Goal: Task Accomplishment & Management: Manage account settings

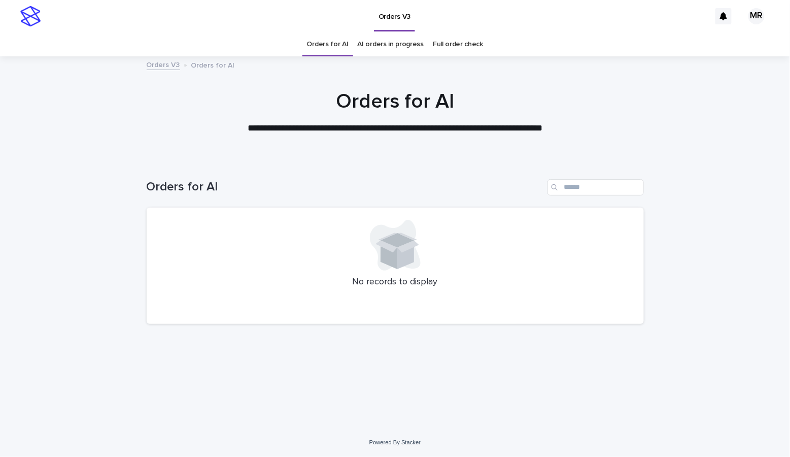
click at [416, 43] on link "AI orders in progress" at bounding box center [391, 44] width 66 height 24
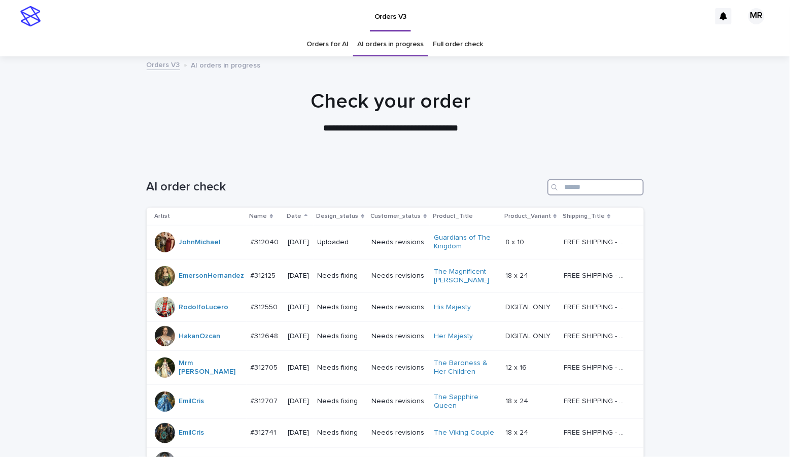
click at [594, 187] on input "Search" at bounding box center [596, 187] width 96 height 16
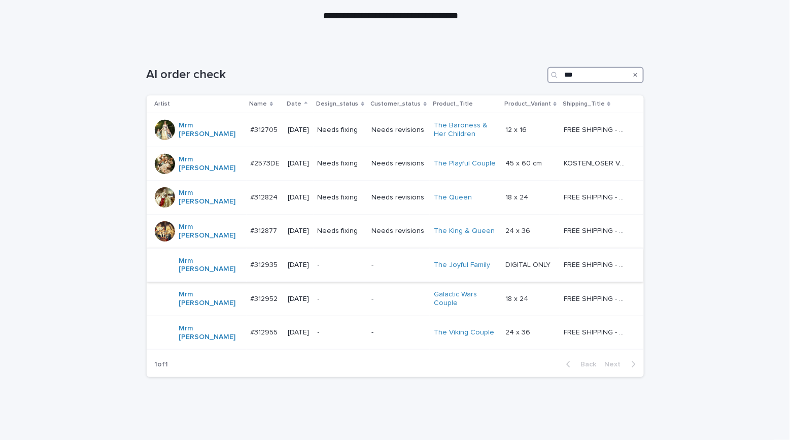
scroll to position [103, 0]
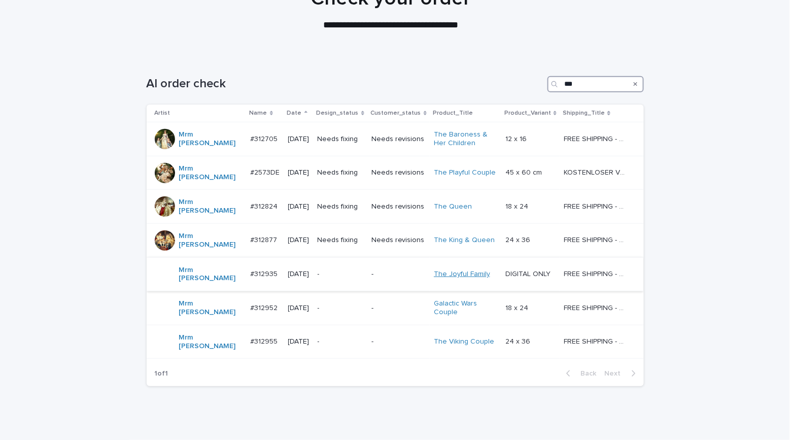
type input "***"
click at [461, 270] on link "The Joyful Family" at bounding box center [462, 274] width 56 height 9
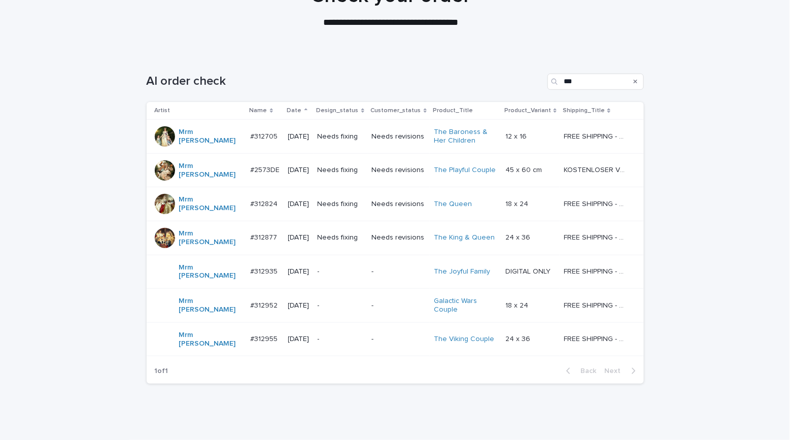
scroll to position [112, 0]
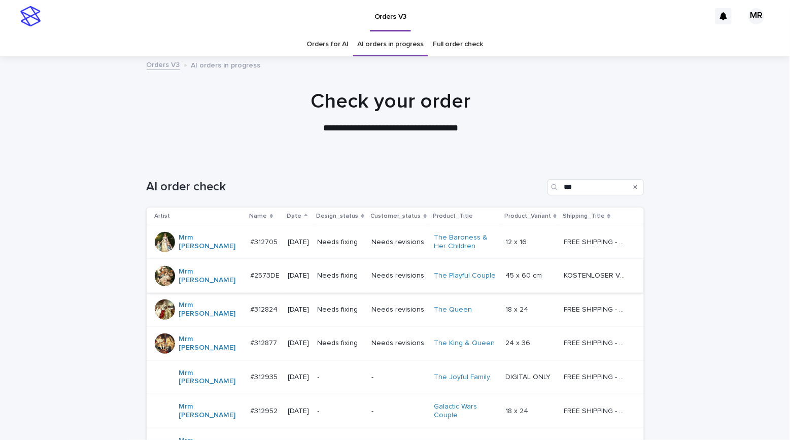
scroll to position [112, 0]
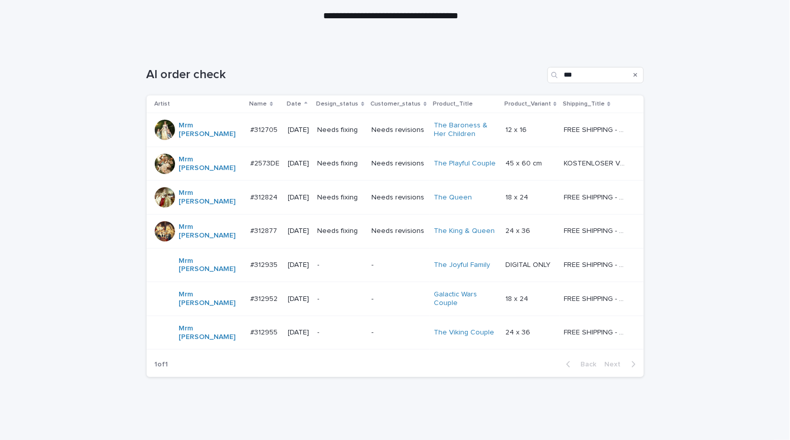
click at [359, 161] on p "Needs fixing" at bounding box center [341, 163] width 46 height 9
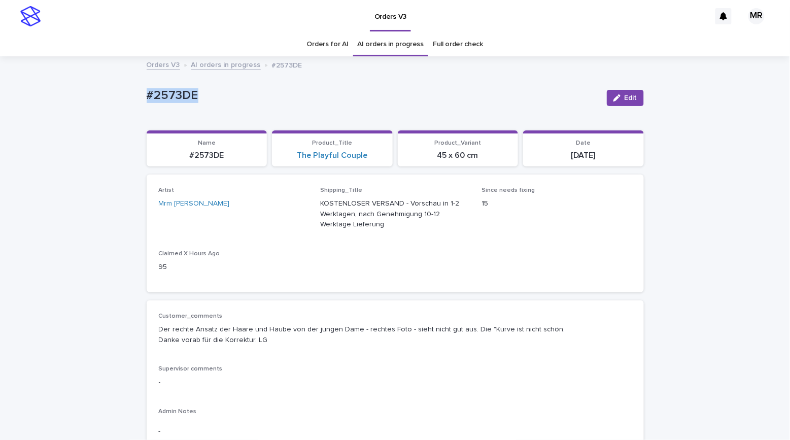
drag, startPoint x: 211, startPoint y: 100, endPoint x: 119, endPoint y: 94, distance: 92.1
copy p "#2573DE"
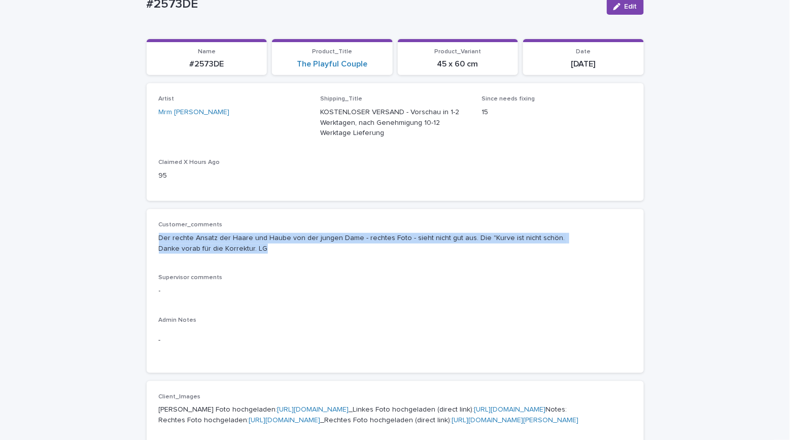
drag, startPoint x: 271, startPoint y: 244, endPoint x: 145, endPoint y: 230, distance: 127.1
click at [147, 230] on div "Customer_comments Der rechte Ansatz der Haare und Haube von der jungen Dame - r…" at bounding box center [395, 290] width 497 height 163
copy p "Der rechte Ansatz der Haare und Haube von der jungen Dame - rechtes Foto - sieh…"
click at [351, 66] on link "The Playful Couple" at bounding box center [332, 64] width 71 height 10
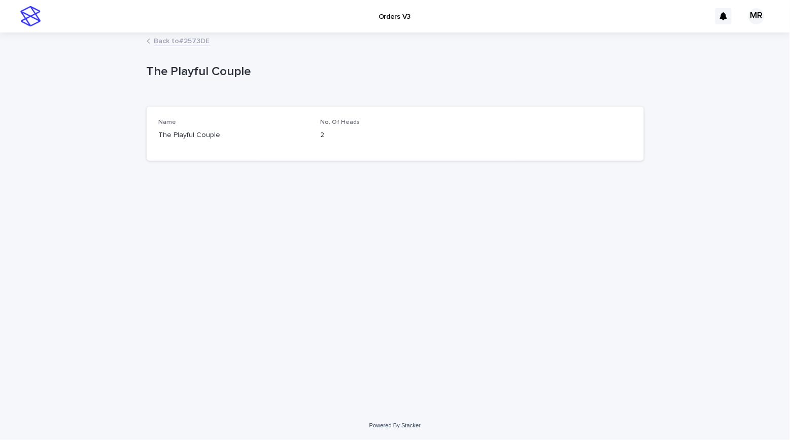
drag, startPoint x: 160, startPoint y: 65, endPoint x: 141, endPoint y: 65, distance: 19.8
click at [141, 65] on div "Loading... Saving… Loading... Saving… The Playful Couple The Playful Couple Sor…" at bounding box center [395, 223] width 790 height 378
copy p "The Playful Couple"
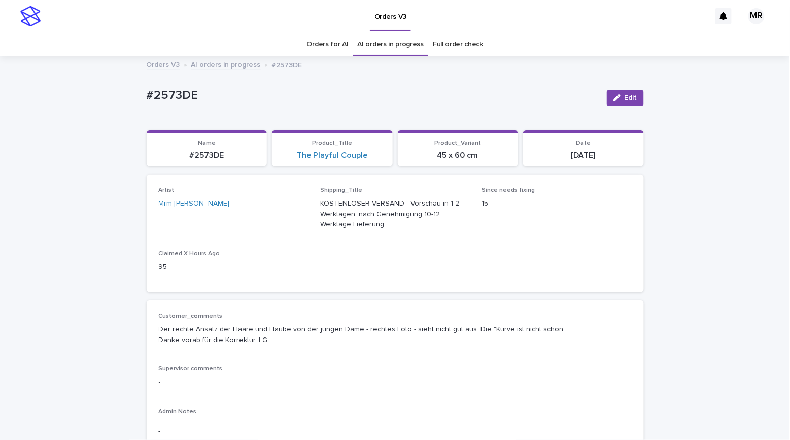
scroll to position [32, 0]
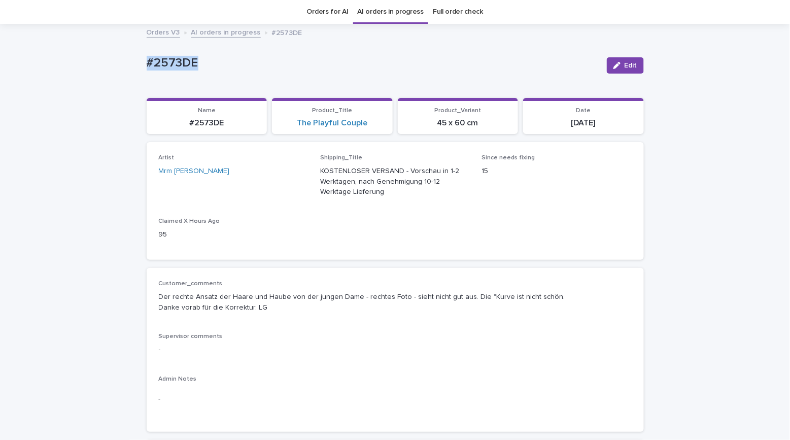
drag, startPoint x: 182, startPoint y: 63, endPoint x: 102, endPoint y: 49, distance: 80.9
click at [617, 67] on div "button" at bounding box center [619, 65] width 11 height 7
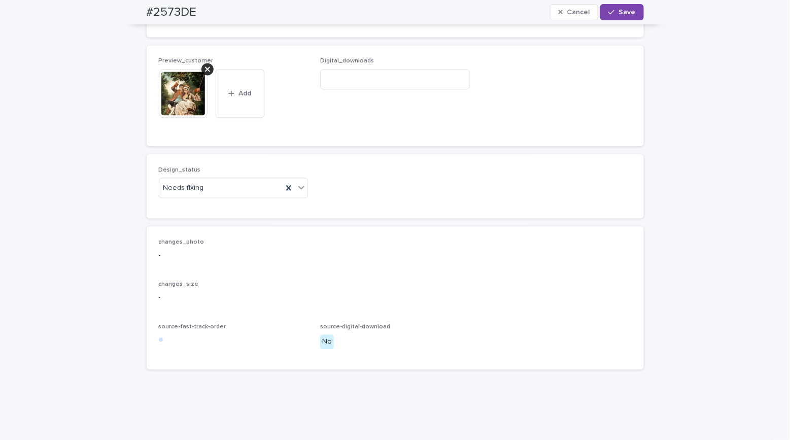
scroll to position [740, 0]
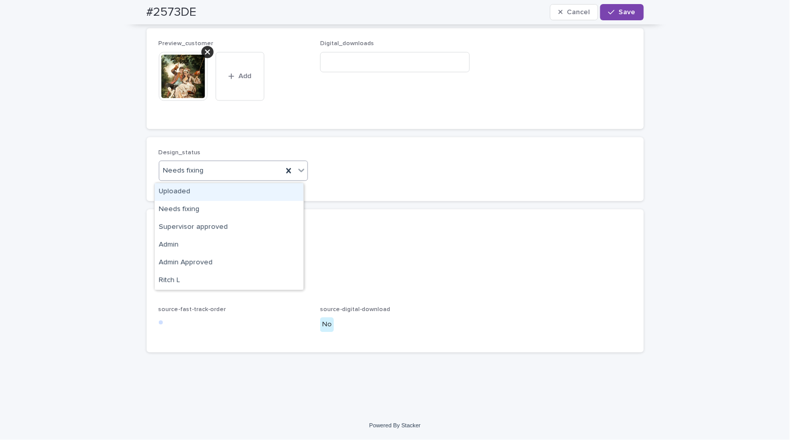
click at [202, 170] on div "Needs fixing" at bounding box center [221, 170] width 124 height 17
click at [184, 190] on div "Uploaded" at bounding box center [229, 192] width 149 height 18
click at [202, 57] on div at bounding box center [208, 52] width 12 height 12
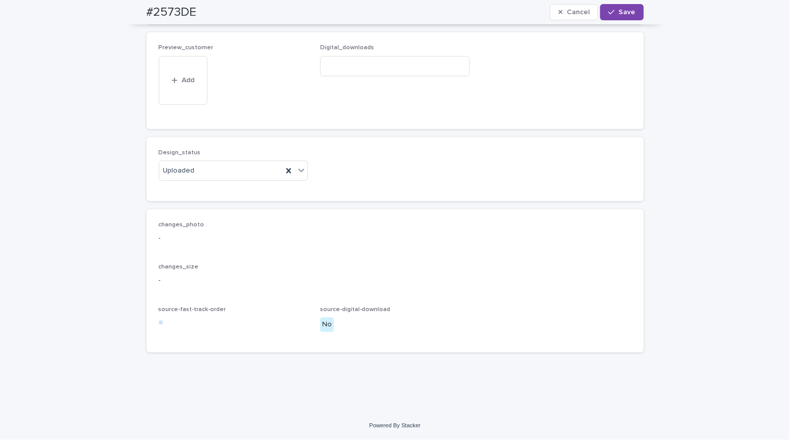
scroll to position [704, 0]
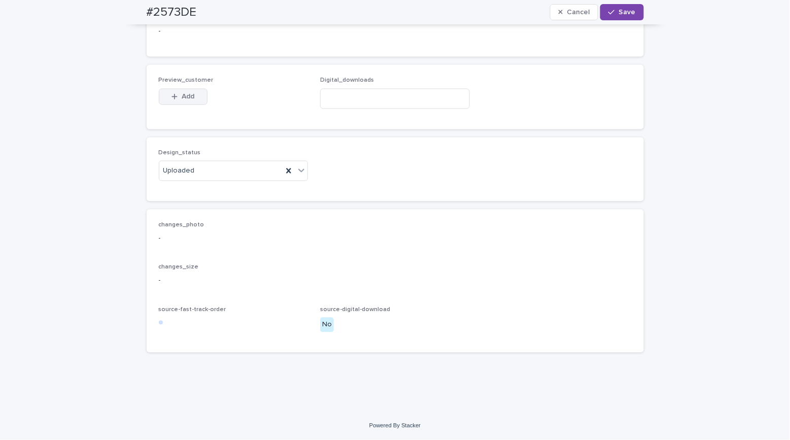
click at [181, 93] on button "Add" at bounding box center [183, 96] width 49 height 16
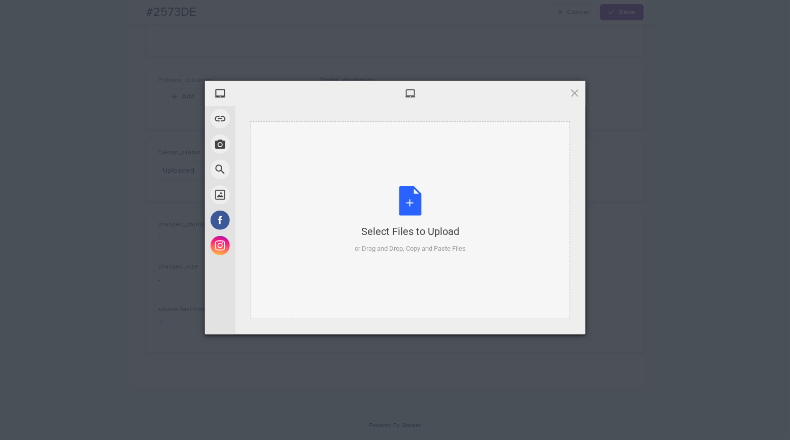
click at [407, 204] on div "Select Files to Upload or Drag and Drop, Copy and Paste Files" at bounding box center [410, 220] width 111 height 68
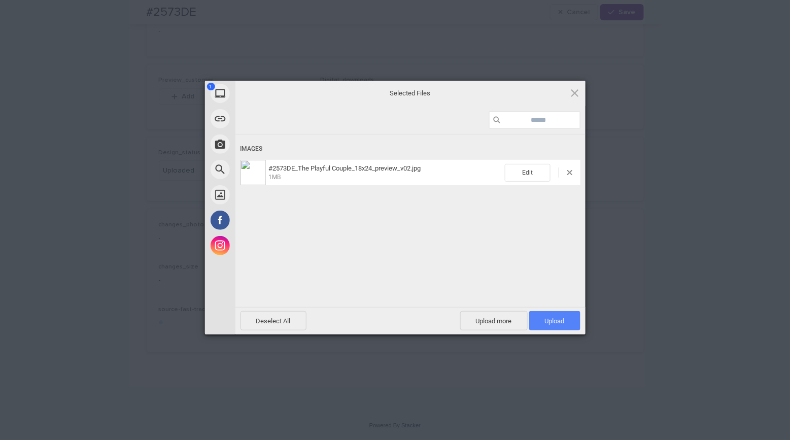
click at [550, 317] on span "Upload 1" at bounding box center [555, 321] width 20 height 8
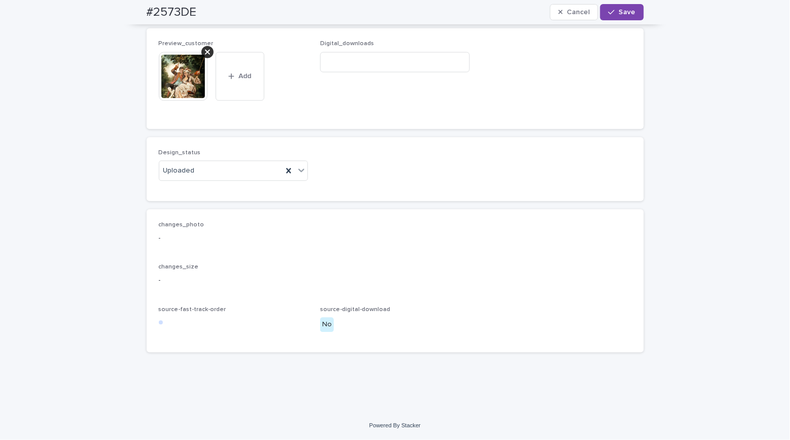
click at [619, 11] on span "Save" at bounding box center [627, 12] width 17 height 7
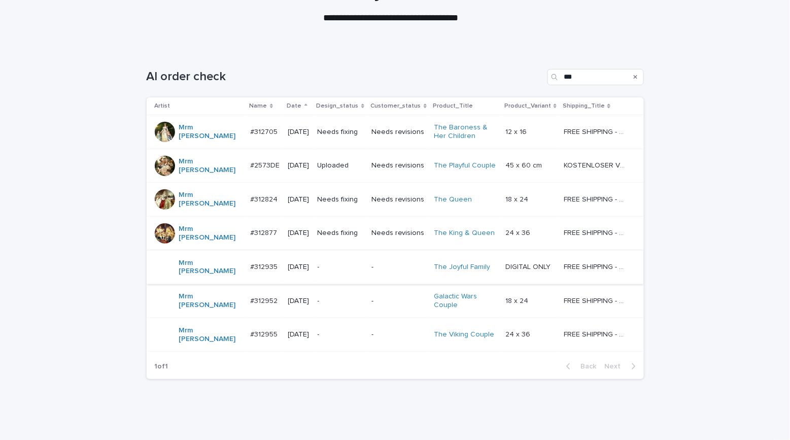
scroll to position [112, 0]
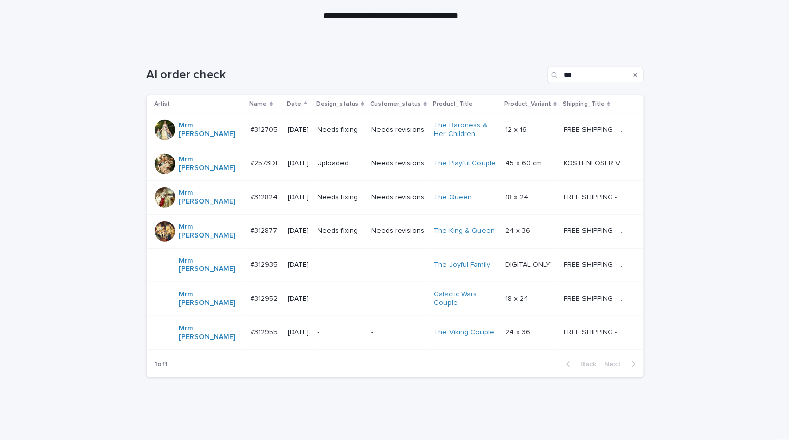
click at [361, 127] on p "Needs fixing" at bounding box center [341, 130] width 46 height 9
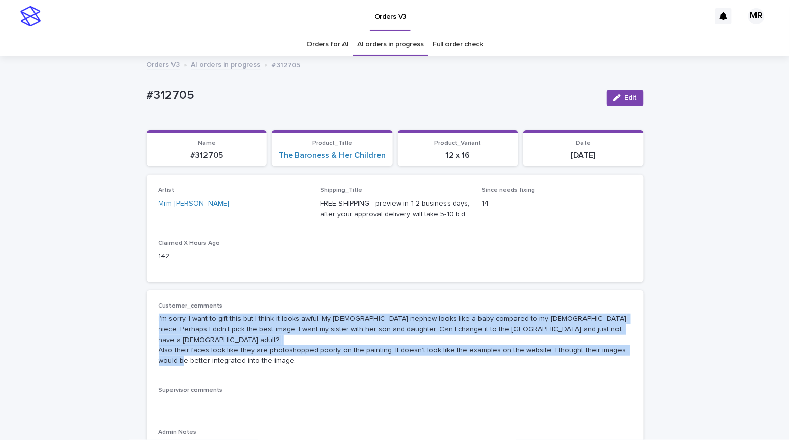
drag, startPoint x: 281, startPoint y: 356, endPoint x: 161, endPoint y: 325, distance: 123.7
click at [152, 324] on div "Customer_comments I’m sorry. I want to gift this but I think it looks awful. My…" at bounding box center [395, 387] width 497 height 195
copy p "I’m sorry. I want to gift this but I think it looks awful. My 9 year old nephew…"
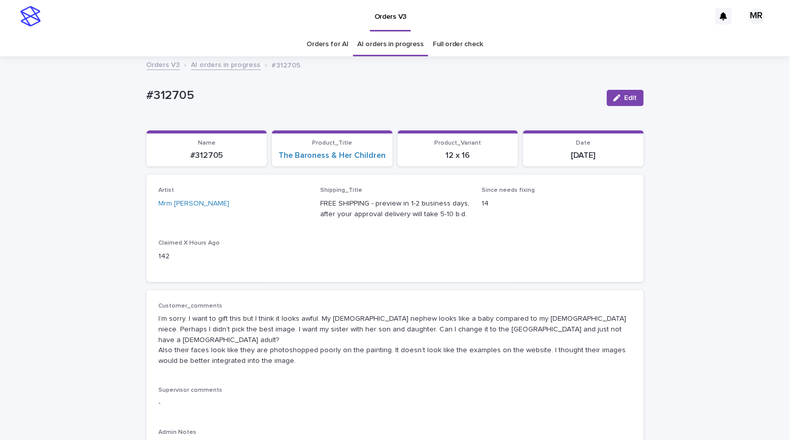
click at [192, 101] on p "#312705" at bounding box center [373, 95] width 452 height 15
drag, startPoint x: 192, startPoint y: 95, endPoint x: 106, endPoint y: 90, distance: 86.4
copy p "#312705"
click at [95, 22] on div "Orders V3" at bounding box center [378, 16] width 665 height 32
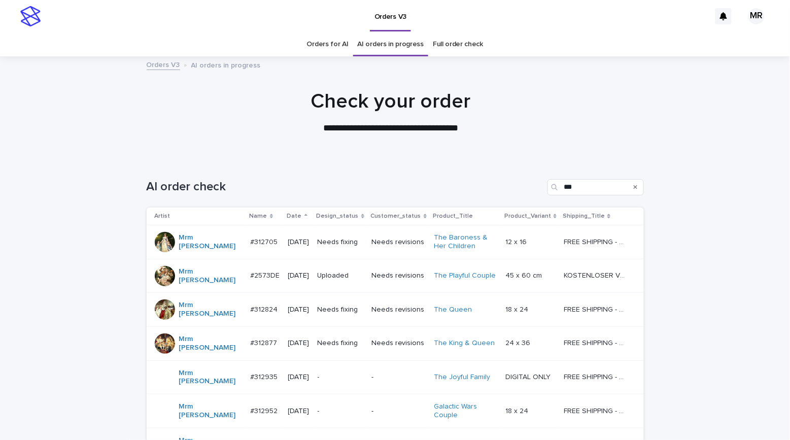
scroll to position [32, 0]
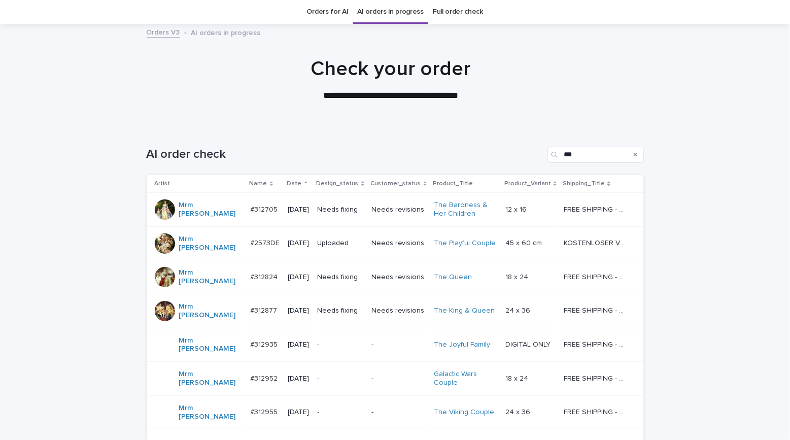
click at [364, 272] on td "Needs fixing" at bounding box center [341, 277] width 54 height 34
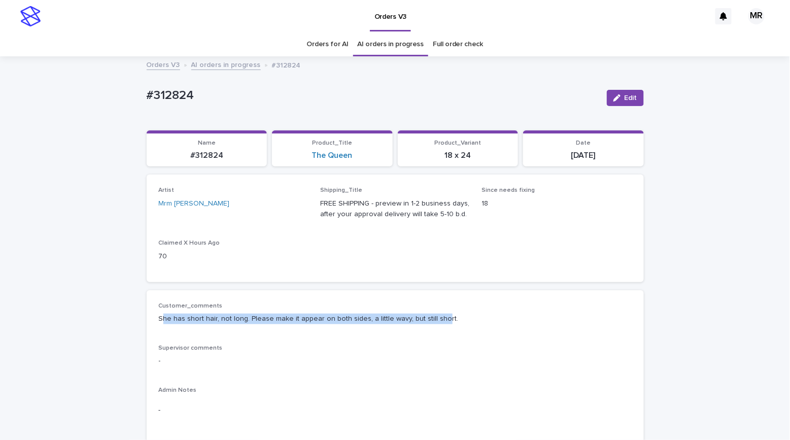
drag, startPoint x: 424, startPoint y: 317, endPoint x: 156, endPoint y: 317, distance: 268.0
click at [159, 317] on p "She has short hair, not long. Please make it appear on both sides, a little wav…" at bounding box center [395, 319] width 473 height 11
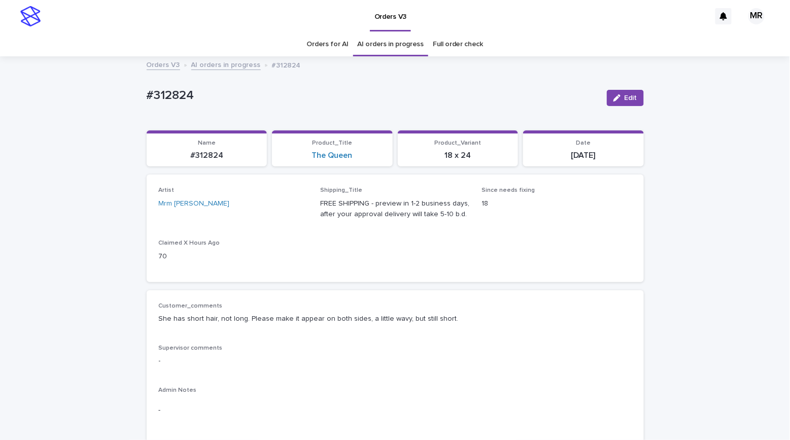
click at [469, 314] on p "She has short hair, not long. Please make it appear on both sides, a little wav…" at bounding box center [395, 319] width 473 height 11
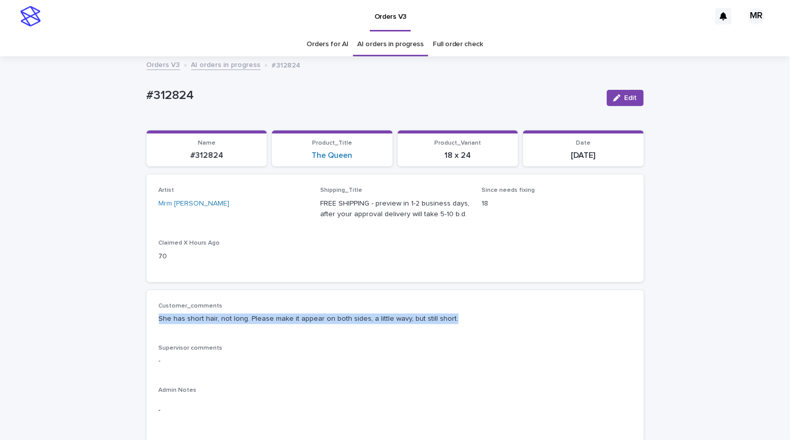
drag, startPoint x: 423, startPoint y: 320, endPoint x: 141, endPoint y: 309, distance: 282.5
copy div "She has short hair, not long. Please make it appear on both sides, a little wav…"
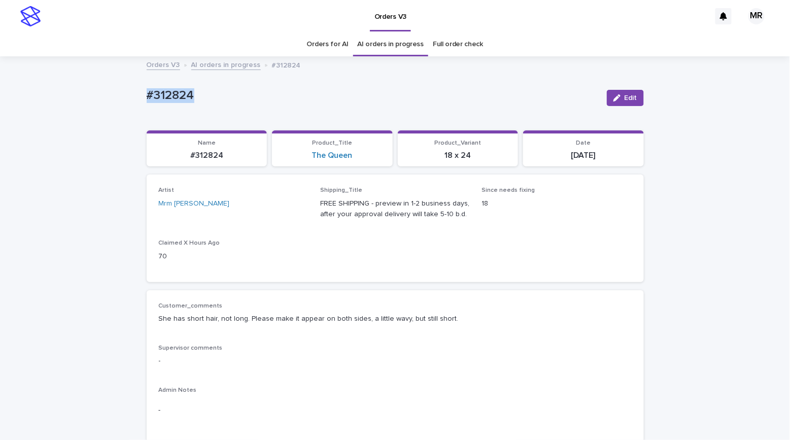
drag, startPoint x: 185, startPoint y: 97, endPoint x: 109, endPoint y: 95, distance: 76.2
copy p "#312824"
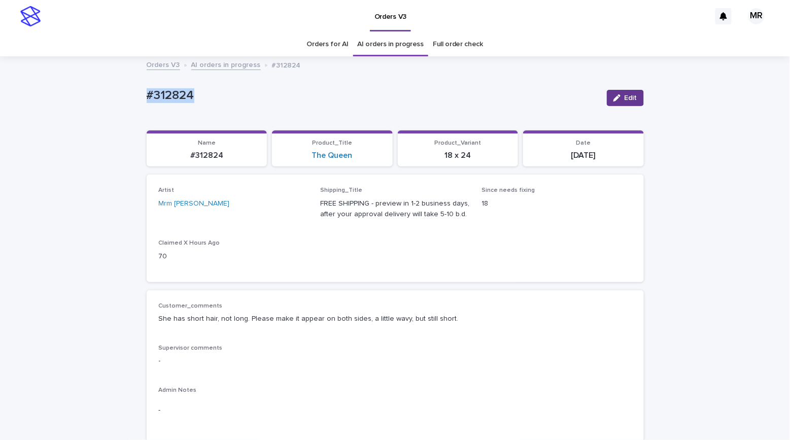
click at [625, 96] on span "Edit" at bounding box center [631, 97] width 13 height 7
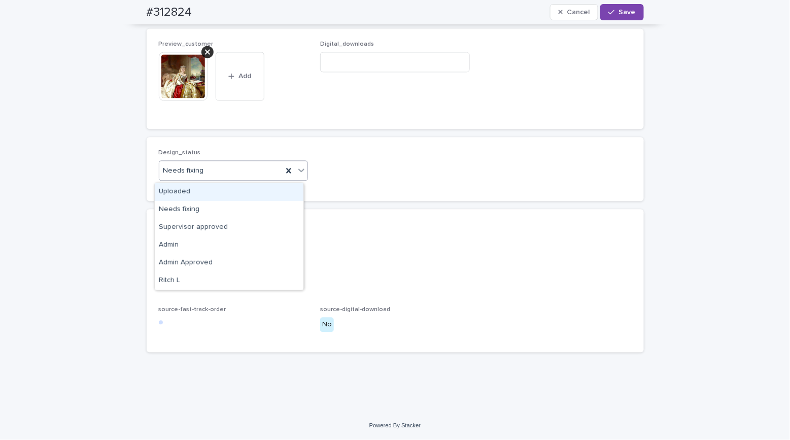
click at [201, 172] on div "Needs fixing" at bounding box center [221, 170] width 124 height 17
click at [197, 187] on div "Uploaded" at bounding box center [229, 192] width 149 height 18
click at [205, 48] on div at bounding box center [208, 52] width 12 height 12
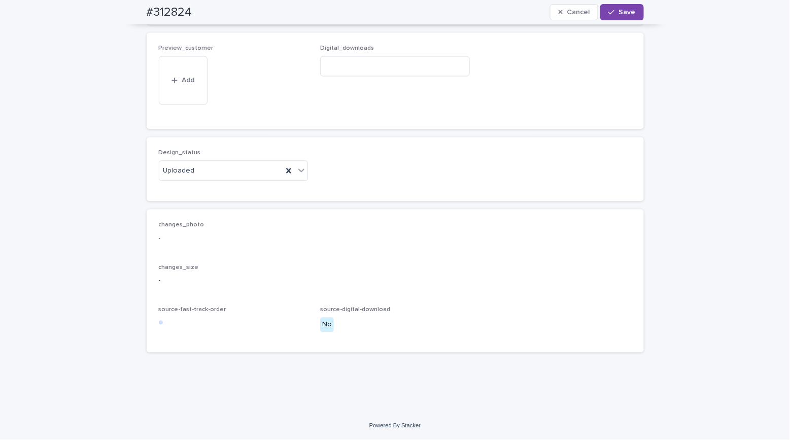
scroll to position [643, 0]
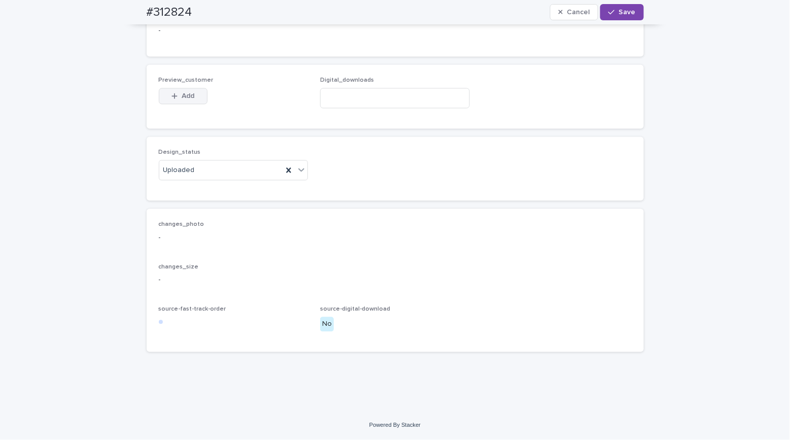
click at [190, 99] on button "Add" at bounding box center [183, 96] width 49 height 16
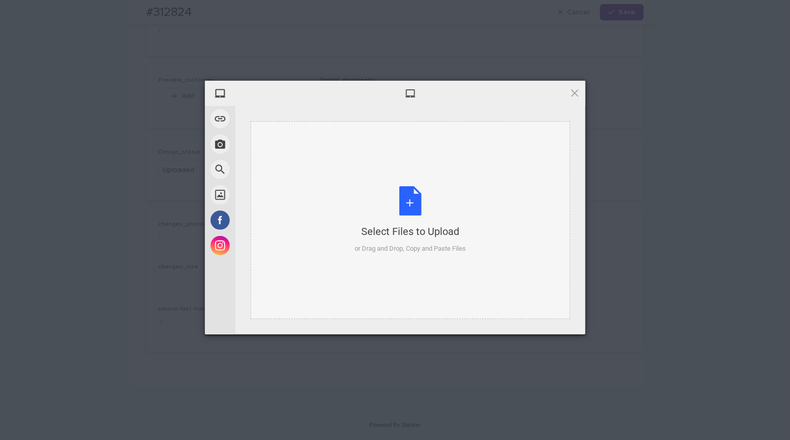
click at [410, 186] on div "Select Files to Upload or Drag and Drop, Copy and Paste Files" at bounding box center [410, 220] width 111 height 68
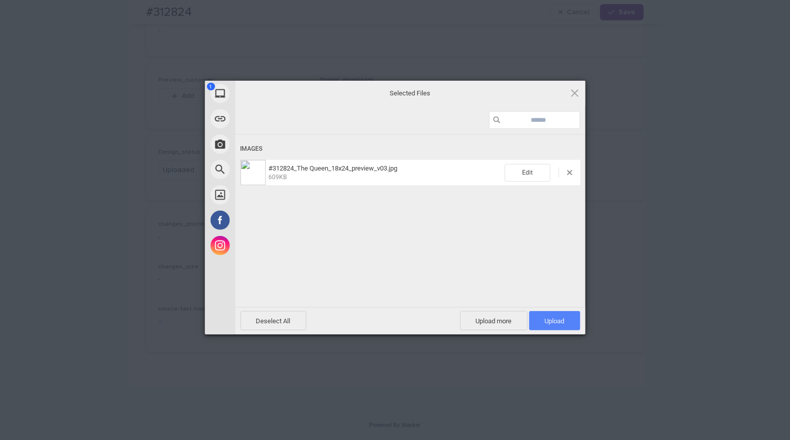
click at [557, 320] on span "Upload 1" at bounding box center [555, 321] width 20 height 8
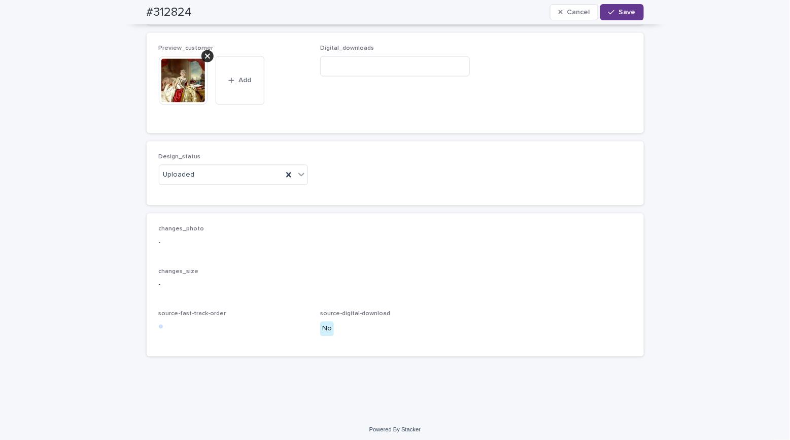
click at [621, 13] on span "Save" at bounding box center [627, 12] width 17 height 7
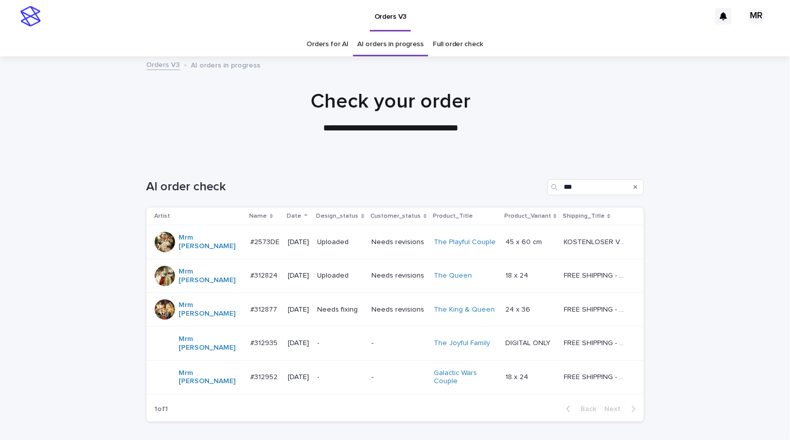
click at [360, 306] on p "Needs fixing" at bounding box center [341, 310] width 46 height 9
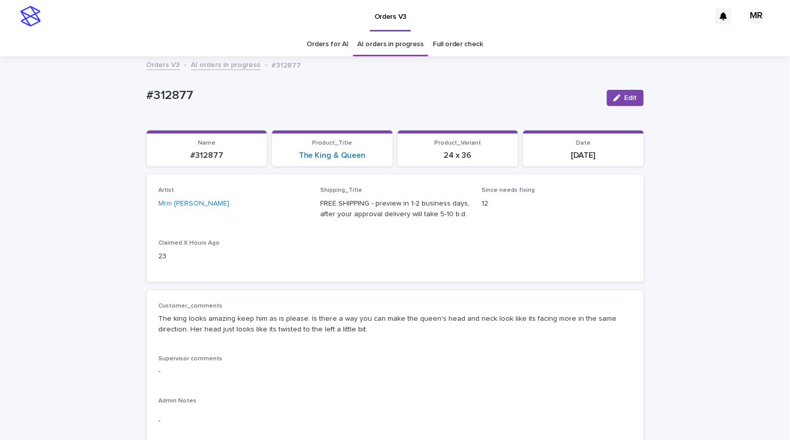
scroll to position [2, 0]
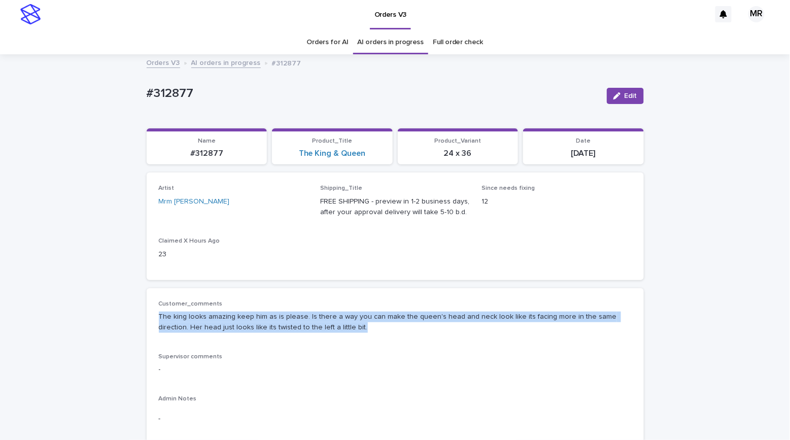
drag, startPoint x: 332, startPoint y: 327, endPoint x: 152, endPoint y: 314, distance: 180.7
copy p "The king looks amazing keep him as is please. Is there a way you can make the q…"
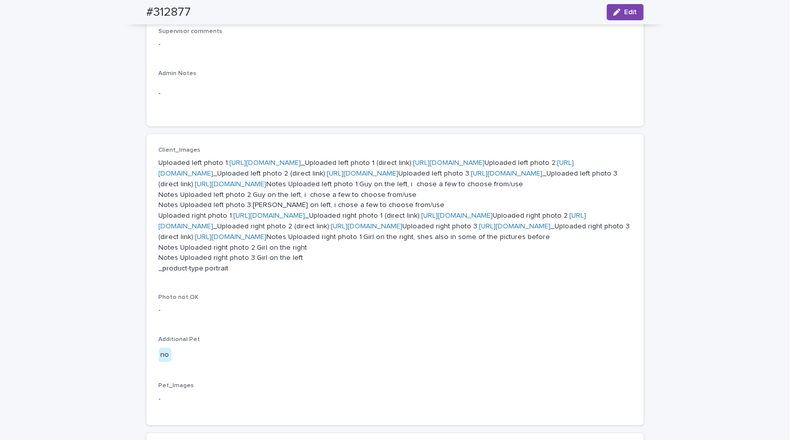
scroll to position [0, 0]
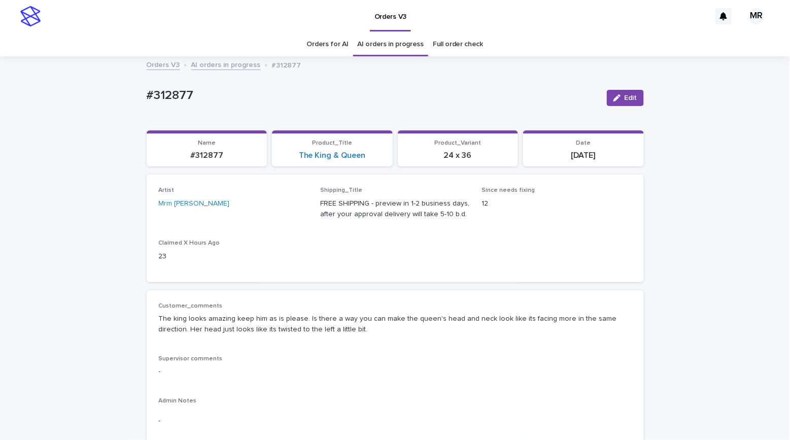
click at [205, 94] on p "#312877" at bounding box center [373, 95] width 452 height 15
drag, startPoint x: 171, startPoint y: 98, endPoint x: 128, endPoint y: 96, distance: 42.7
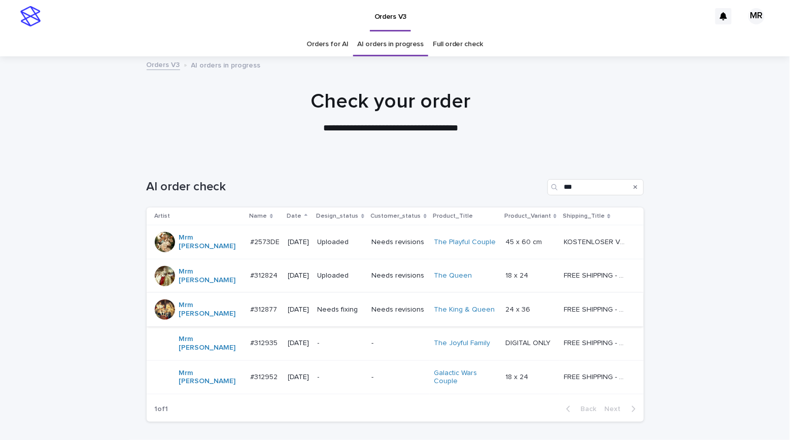
scroll to position [49, 0]
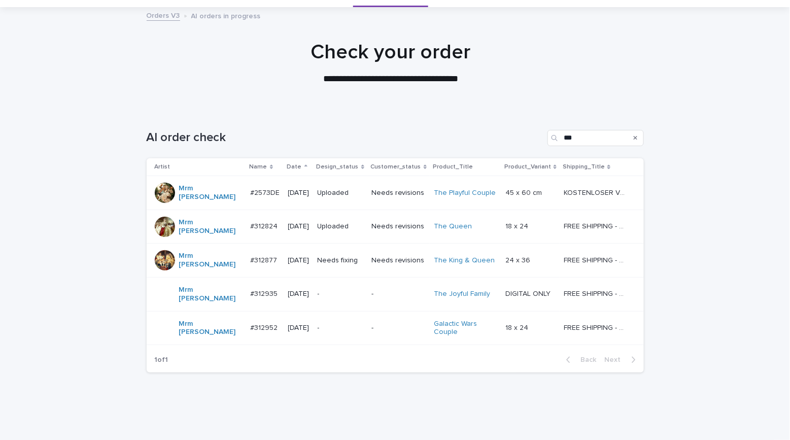
click at [347, 286] on div "-" at bounding box center [341, 294] width 46 height 17
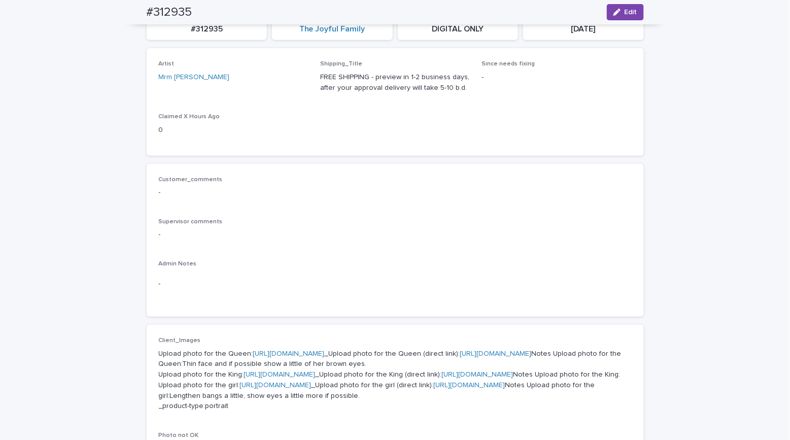
scroll to position [217, 0]
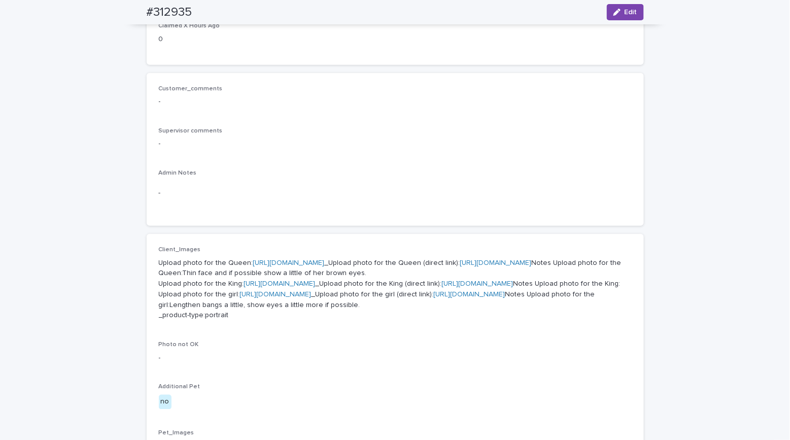
click at [273, 266] on link "[URL][DOMAIN_NAME]" at bounding box center [289, 262] width 72 height 7
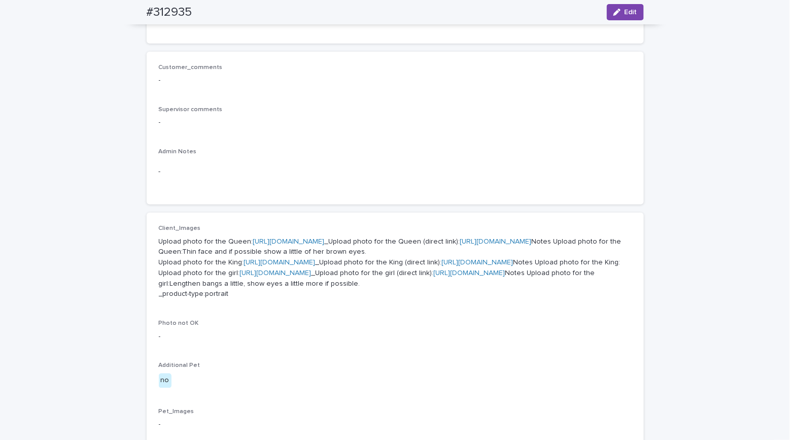
scroll to position [284, 0]
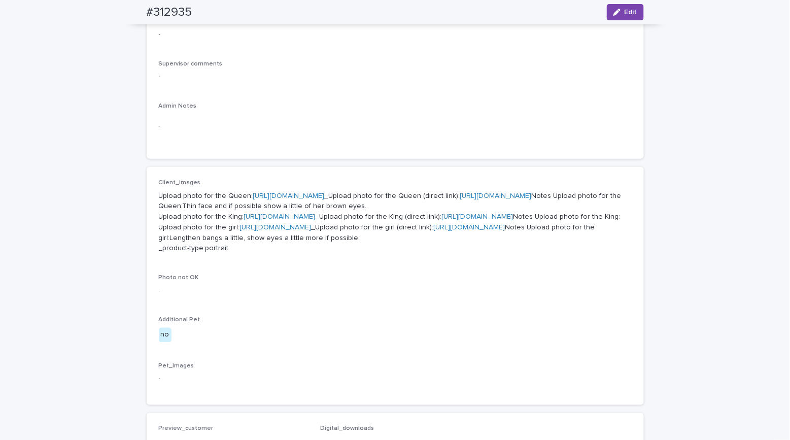
click at [299, 254] on p "Upload photo for the Queen: [URL][DOMAIN_NAME] _Upload photo for the Queen (dir…" at bounding box center [395, 222] width 473 height 63
click at [442, 220] on link "[URL][DOMAIN_NAME]" at bounding box center [478, 216] width 72 height 7
click at [255, 231] on link "[URL][DOMAIN_NAME]" at bounding box center [276, 227] width 72 height 7
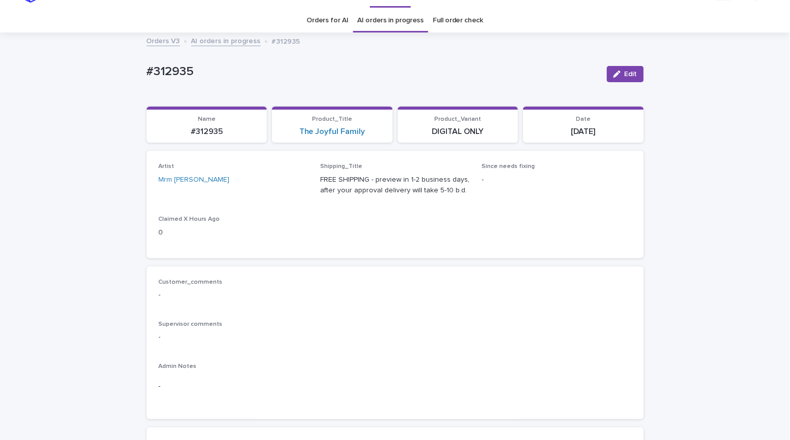
scroll to position [0, 0]
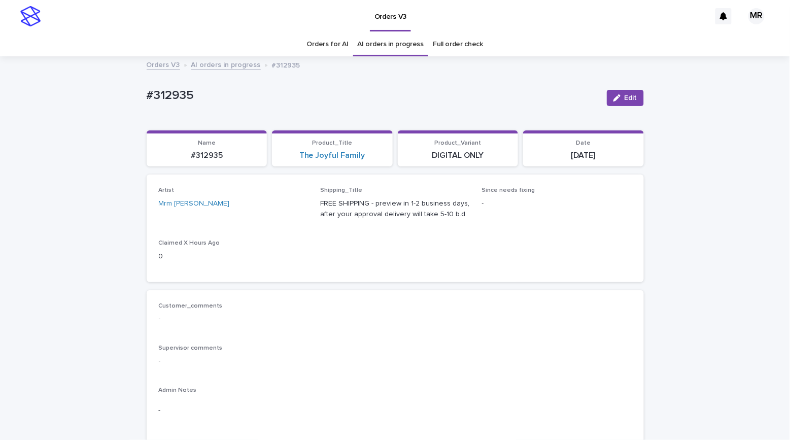
click at [202, 93] on p "#312935" at bounding box center [373, 95] width 452 height 15
drag, startPoint x: 192, startPoint y: 95, endPoint x: 127, endPoint y: 95, distance: 65.0
click at [318, 151] on link "The Joyful Family" at bounding box center [332, 156] width 66 height 10
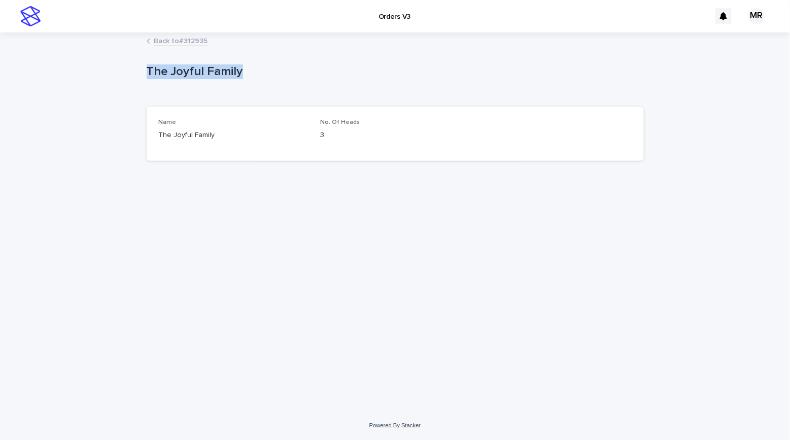
drag, startPoint x: 174, startPoint y: 76, endPoint x: 96, endPoint y: 66, distance: 77.8
click at [126, 72] on div "Loading... Saving… Loading... Saving… The Joyful Family The Joyful Family Sorry…" at bounding box center [395, 223] width 790 height 378
drag, startPoint x: 70, startPoint y: 63, endPoint x: 97, endPoint y: 5, distance: 64.3
click at [70, 62] on div "Loading... Saving… Loading... Saving… The Joyful Family The Joyful Family Sorry…" at bounding box center [395, 223] width 790 height 378
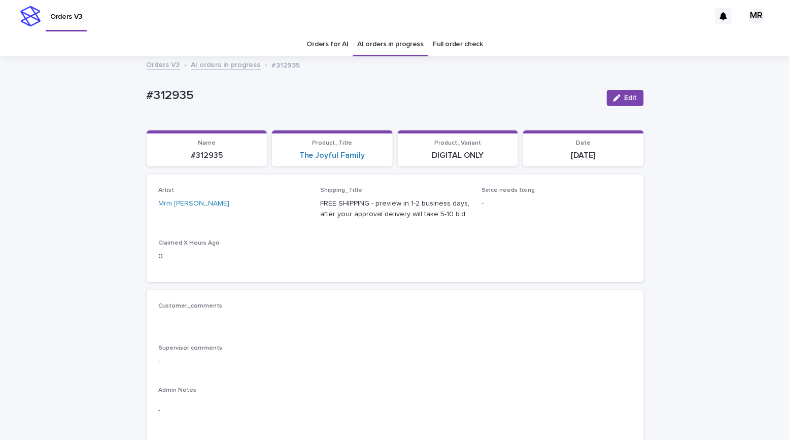
scroll to position [32, 0]
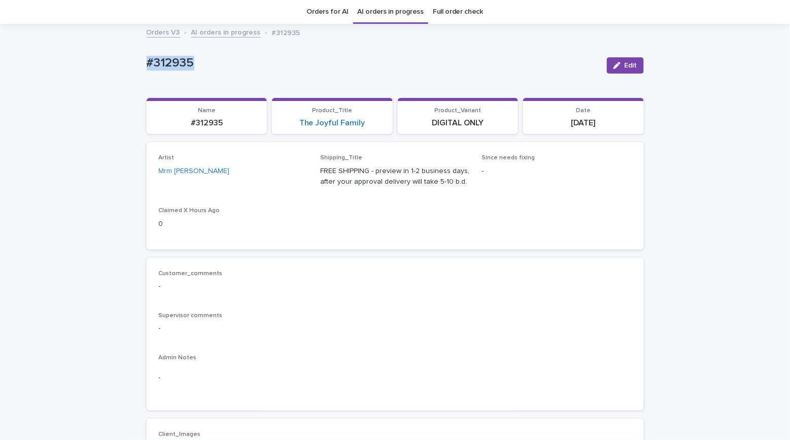
drag, startPoint x: 182, startPoint y: 65, endPoint x: 97, endPoint y: 50, distance: 85.6
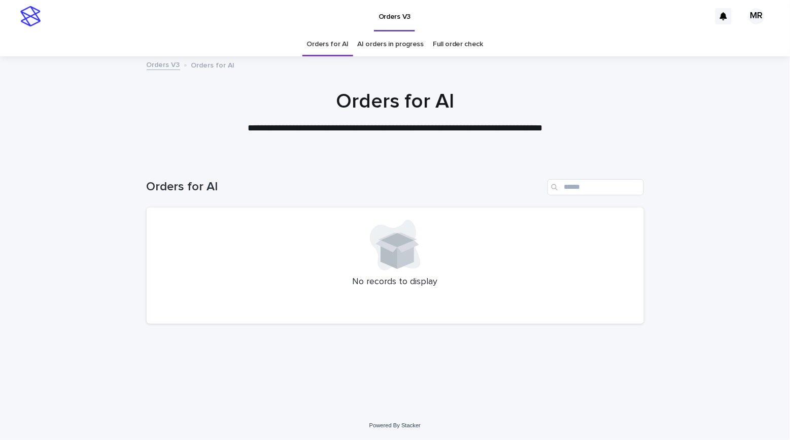
click at [407, 45] on link "AI orders in progress" at bounding box center [391, 44] width 66 height 24
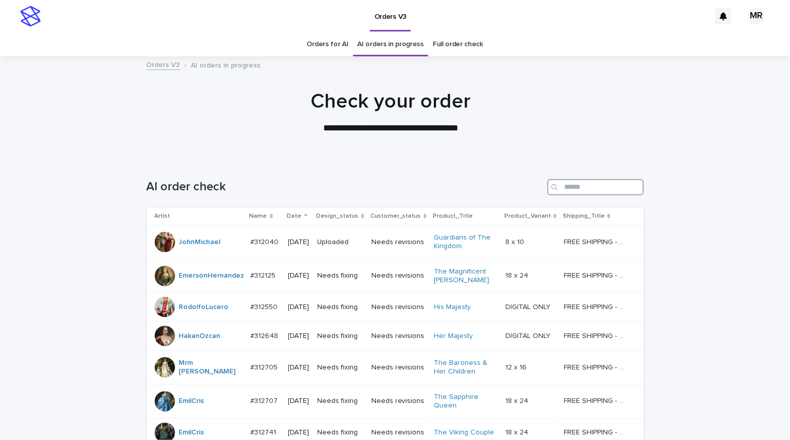
click at [602, 188] on input "Search" at bounding box center [596, 187] width 96 height 16
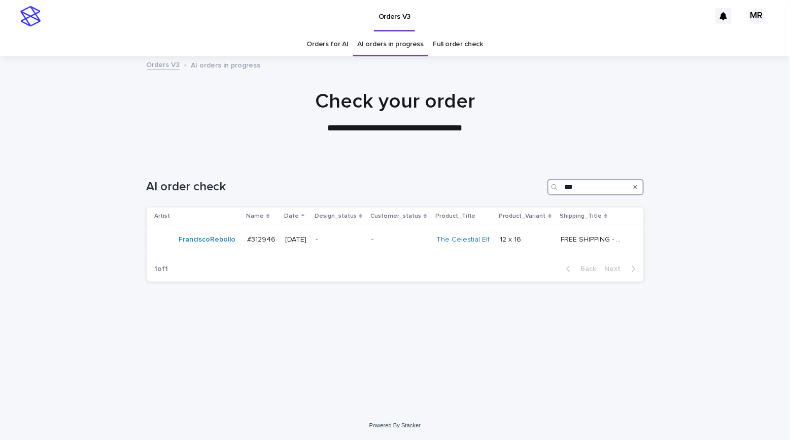
type input "***"
click at [342, 45] on link "Orders for AI" at bounding box center [328, 44] width 42 height 24
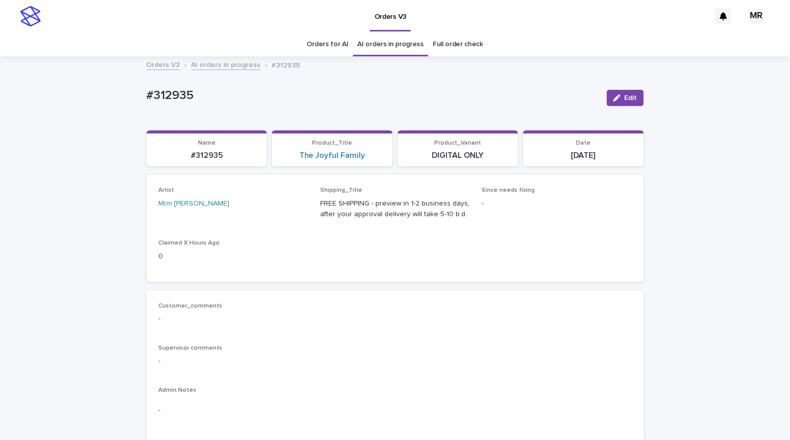
click at [55, 32] on div "Orders for AI AI orders in progress Full order check" at bounding box center [395, 44] width 790 height 24
click at [109, 55] on div "Orders for AI AI orders in progress Full order check" at bounding box center [395, 44] width 790 height 24
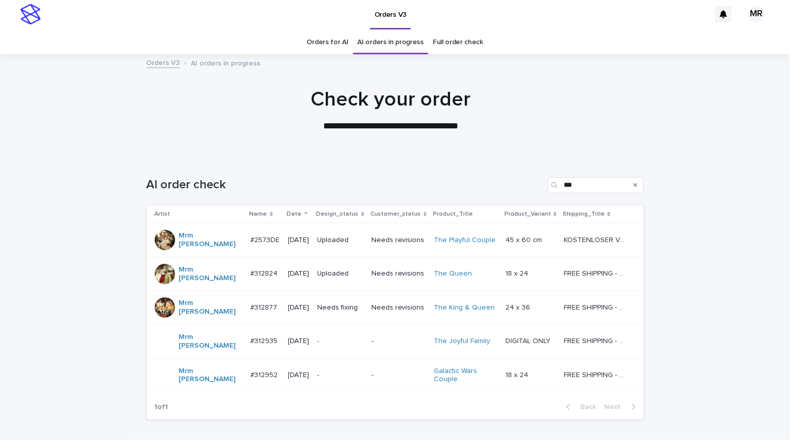
scroll to position [6, 0]
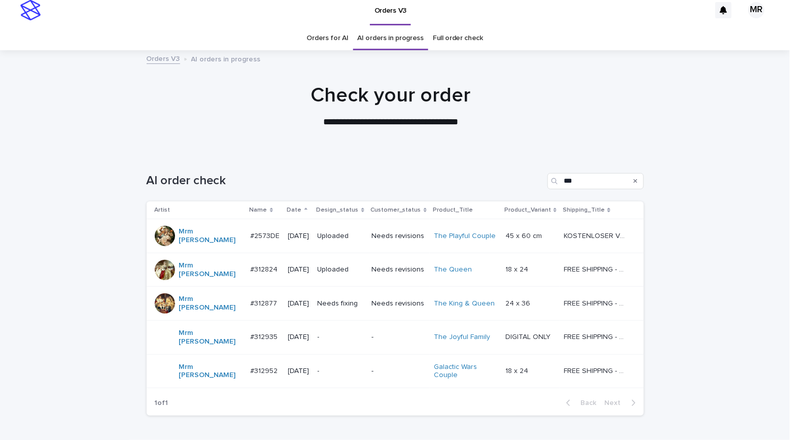
click at [351, 333] on p "-" at bounding box center [341, 337] width 46 height 9
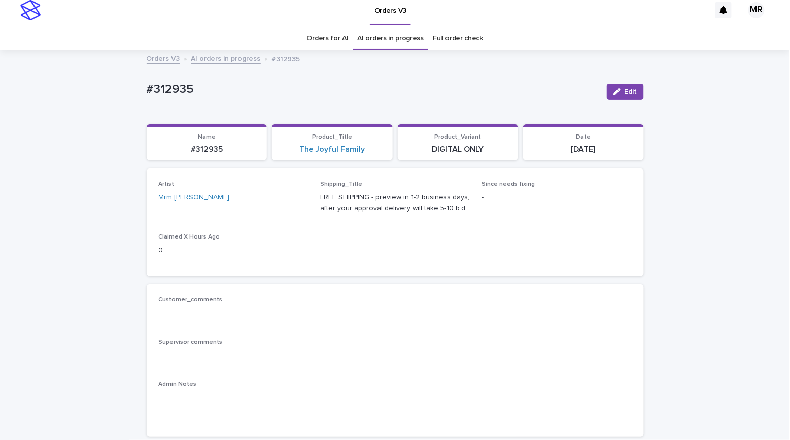
scroll to position [32, 0]
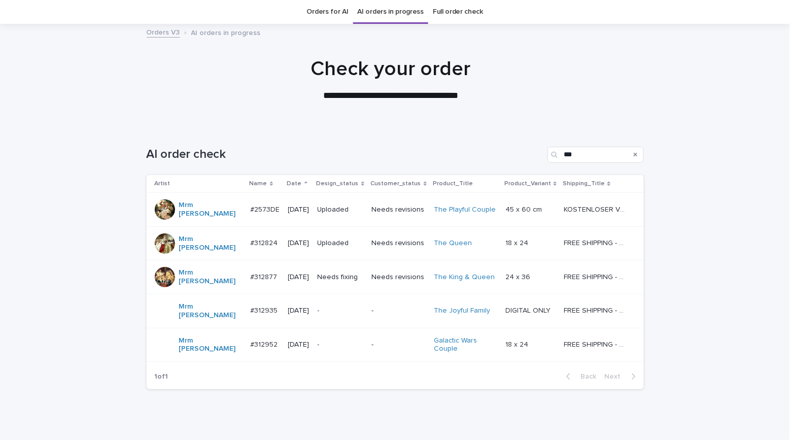
scroll to position [32, 0]
click at [356, 303] on div "-" at bounding box center [341, 311] width 46 height 17
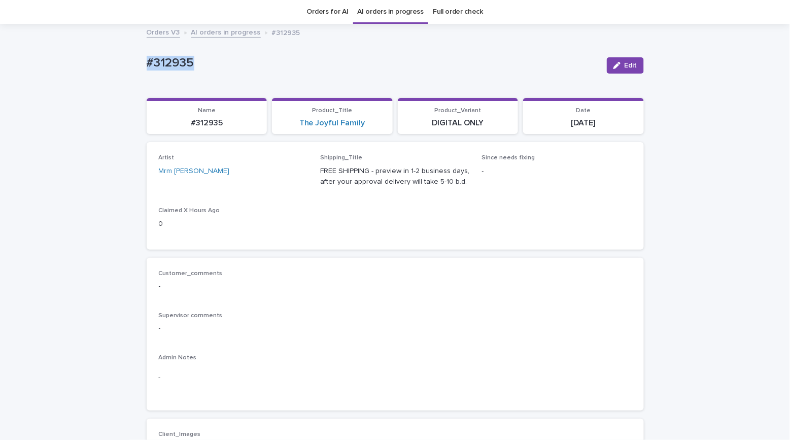
drag, startPoint x: 181, startPoint y: 63, endPoint x: 113, endPoint y: 68, distance: 68.7
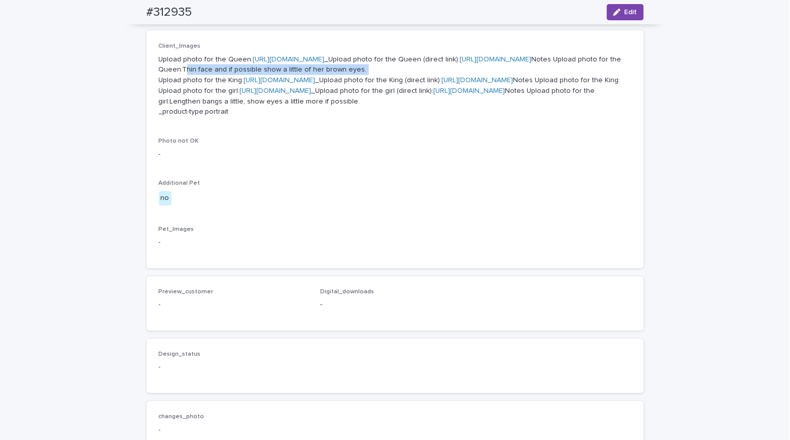
drag, startPoint x: 415, startPoint y: 114, endPoint x: 268, endPoint y: 111, distance: 147.2
click at [266, 111] on p "Upload photo for the Queen: [URL][DOMAIN_NAME] _Upload photo for the Queen (dir…" at bounding box center [395, 85] width 473 height 63
copy p "Thin face and if possible show a little of her brown eyes."
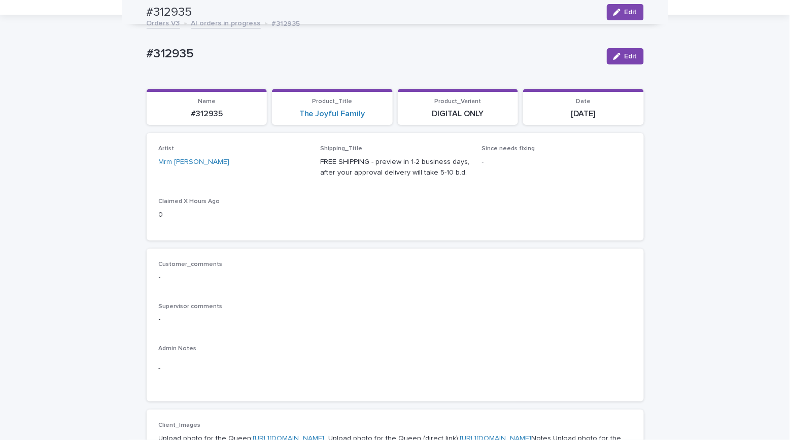
scroll to position [0, 0]
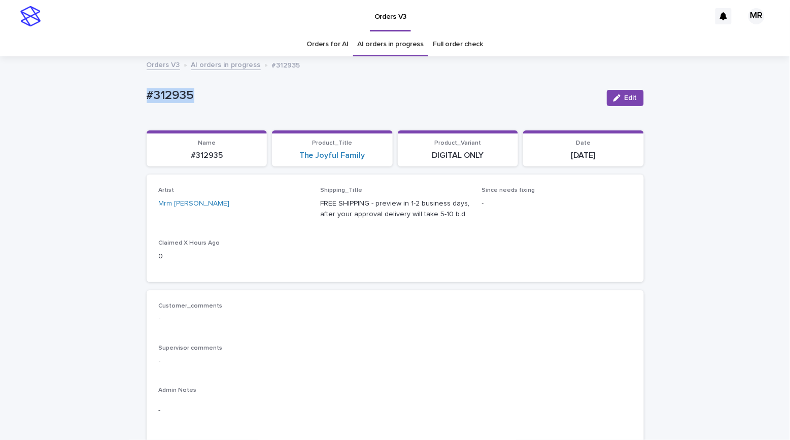
drag, startPoint x: 190, startPoint y: 93, endPoint x: 55, endPoint y: 96, distance: 135.6
copy p "#312935"
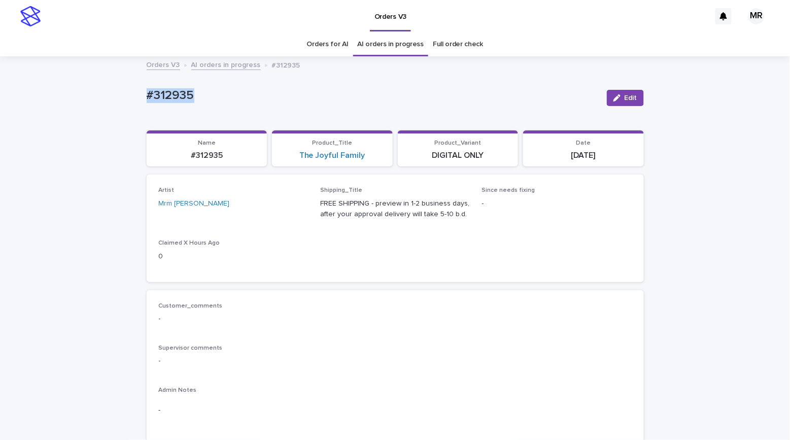
copy p "#312935"
click at [623, 101] on button "Edit" at bounding box center [625, 98] width 37 height 16
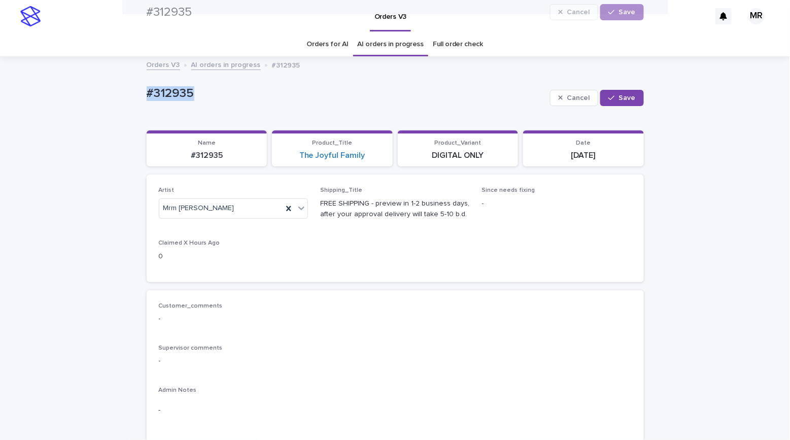
scroll to position [765, 0]
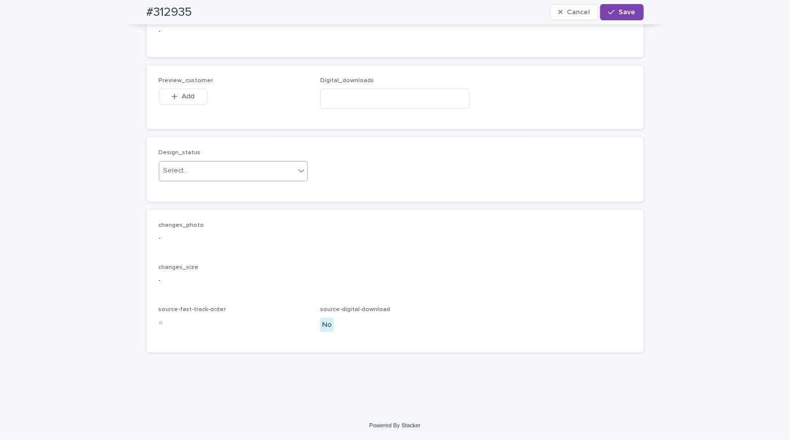
click at [175, 181] on div "Select..." at bounding box center [234, 171] width 150 height 20
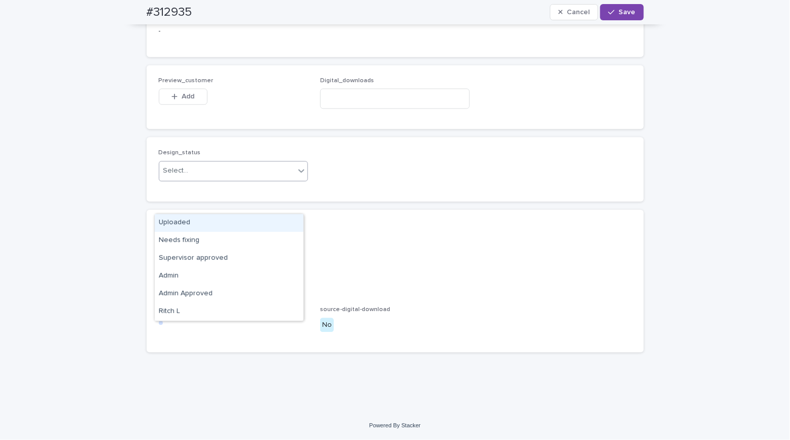
click at [181, 222] on div "Uploaded" at bounding box center [229, 223] width 149 height 18
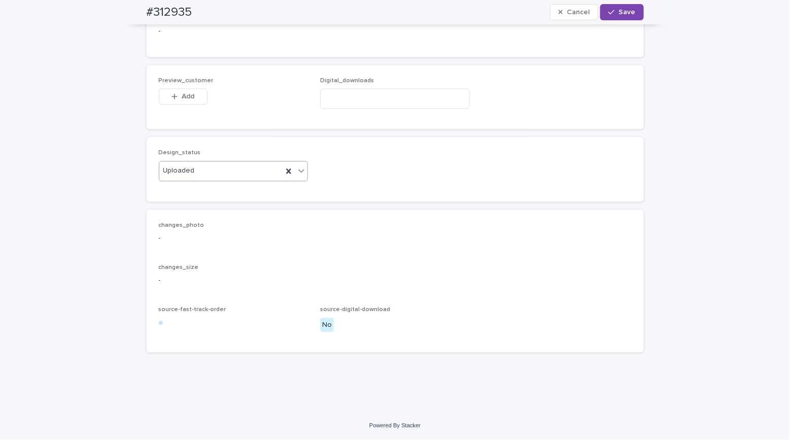
click at [191, 105] on button "Add" at bounding box center [183, 96] width 49 height 16
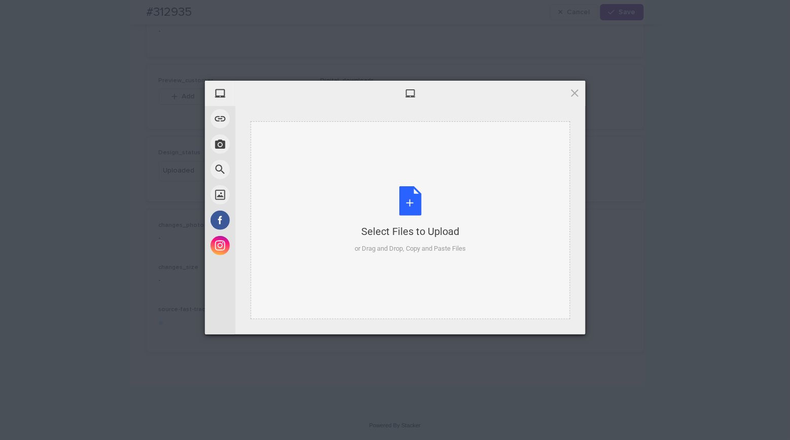
click at [411, 204] on div "Select Files to Upload or Drag and Drop, Copy and Paste Files" at bounding box center [410, 220] width 111 height 68
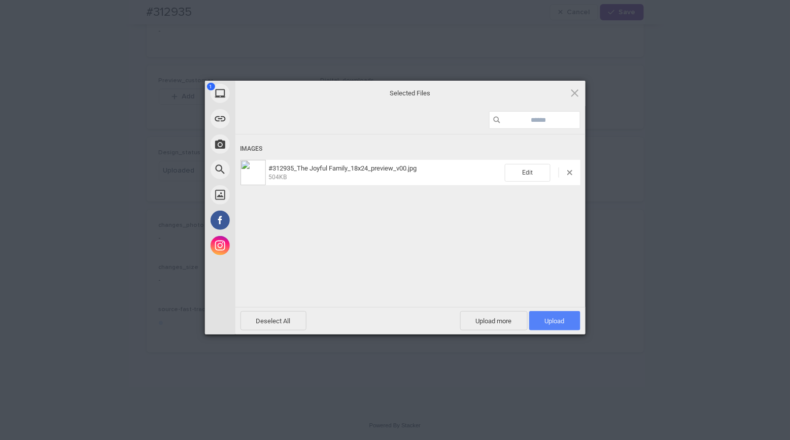
click at [559, 322] on span "Upload 1" at bounding box center [555, 321] width 20 height 8
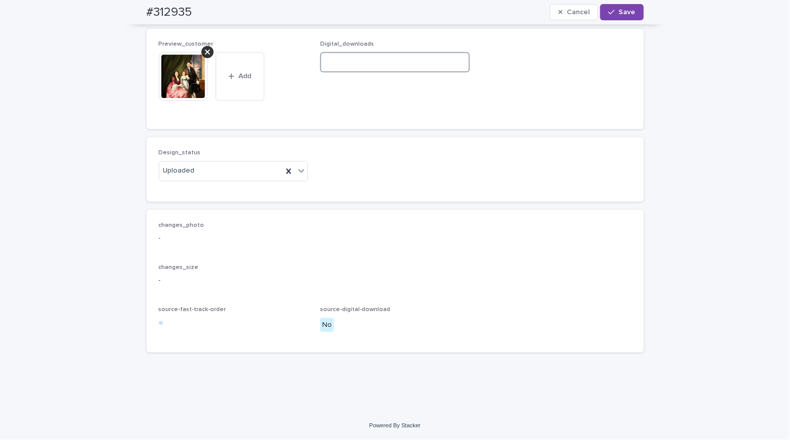
click at [334, 72] on input at bounding box center [395, 62] width 150 height 20
paste input "**********"
type input "**********"
click at [624, 15] on span "Save" at bounding box center [627, 12] width 17 height 7
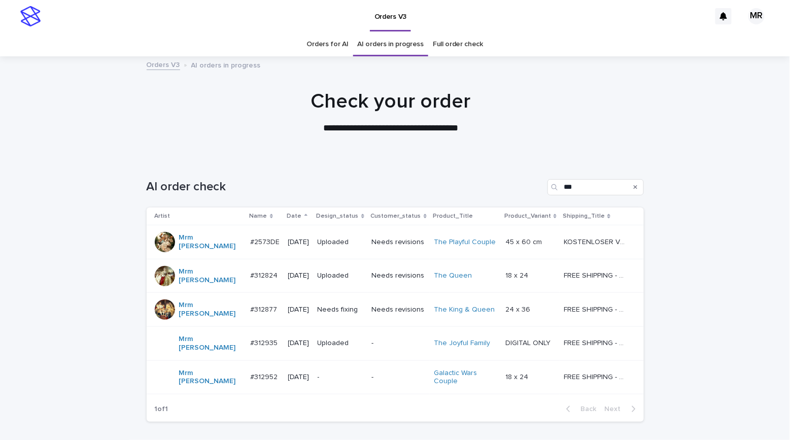
scroll to position [49, 0]
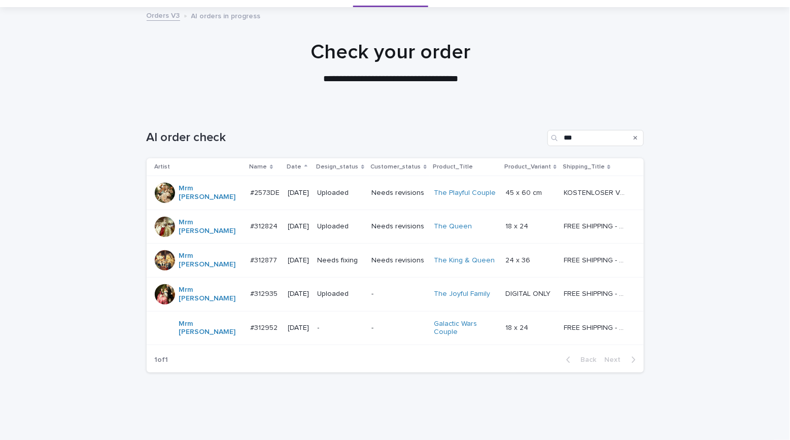
click at [343, 324] on p "-" at bounding box center [341, 328] width 46 height 9
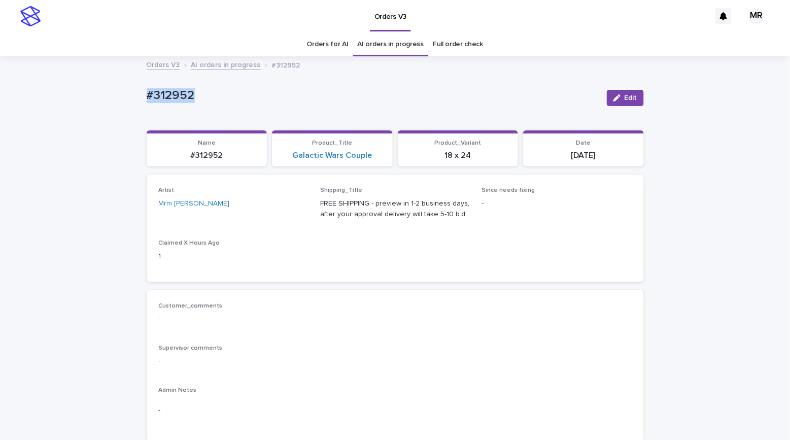
drag, startPoint x: 217, startPoint y: 97, endPoint x: 121, endPoint y: 91, distance: 96.2
copy p "#312952"
click at [324, 157] on link "Galactic Wars Couple" at bounding box center [332, 156] width 80 height 10
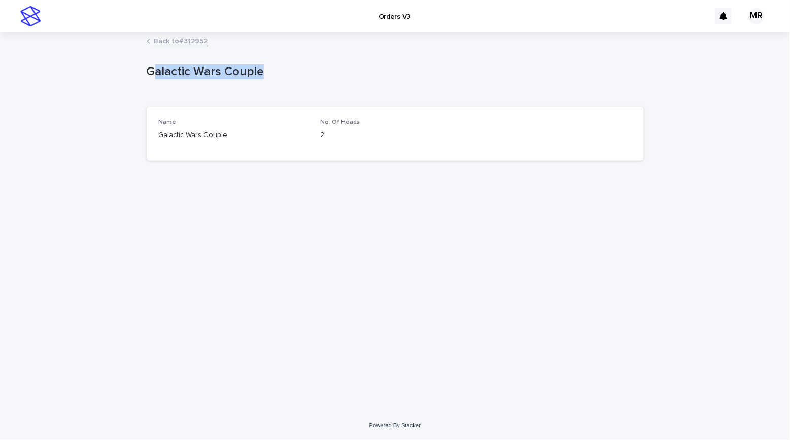
drag, startPoint x: 256, startPoint y: 76, endPoint x: 101, endPoint y: 69, distance: 155.0
click at [143, 74] on div "Loading... Saving… Loading... Saving… Galactic Wars Couple Galactic Wars Couple…" at bounding box center [396, 210] width 508 height 352
drag, startPoint x: 95, startPoint y: 32, endPoint x: 97, endPoint y: 4, distance: 28.5
click at [95, 32] on div "Back to #312952" at bounding box center [395, 32] width 790 height 1
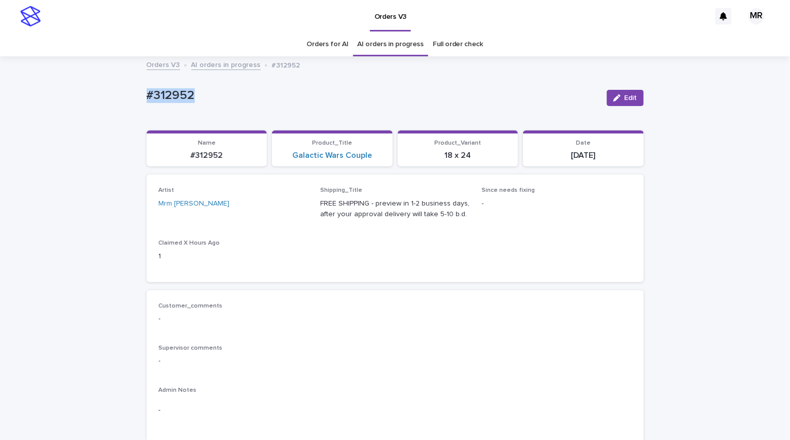
drag, startPoint x: 189, startPoint y: 103, endPoint x: 89, endPoint y: 99, distance: 100.1
copy p "#312952"
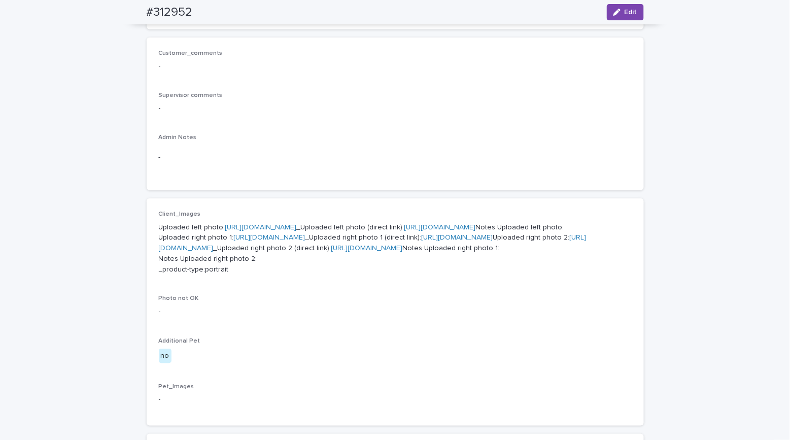
click at [241, 224] on link "[URL][DOMAIN_NAME]" at bounding box center [261, 227] width 72 height 7
click at [249, 252] on link "[URL][DOMAIN_NAME]" at bounding box center [373, 243] width 428 height 18
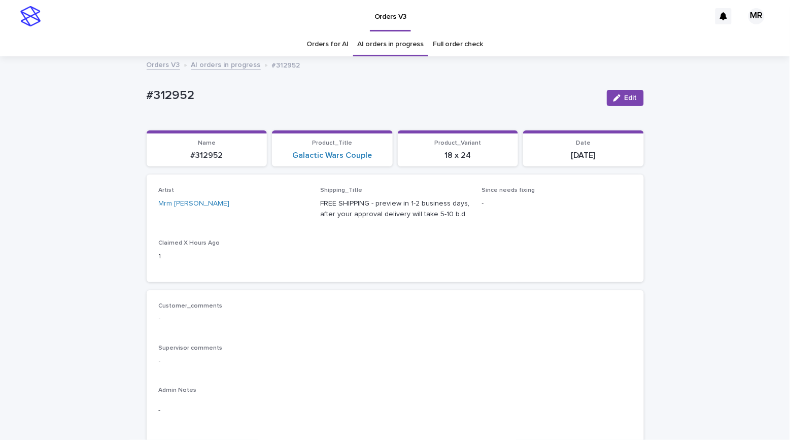
drag, startPoint x: 115, startPoint y: 91, endPoint x: 135, endPoint y: 94, distance: 19.5
copy p "#312952"
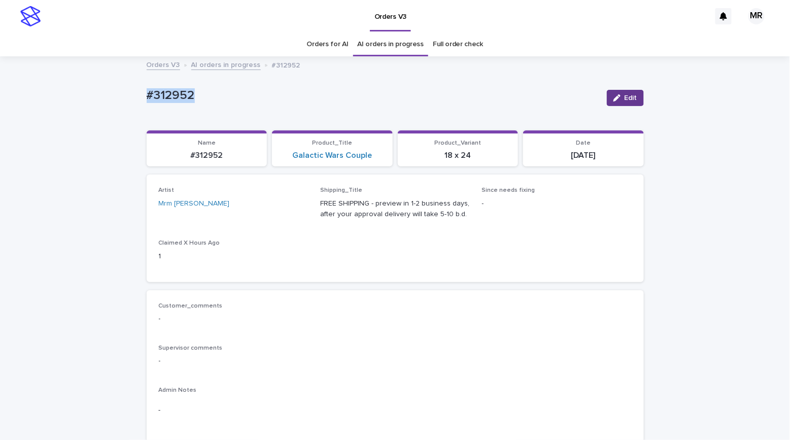
click at [625, 101] on span "Edit" at bounding box center [631, 97] width 13 height 7
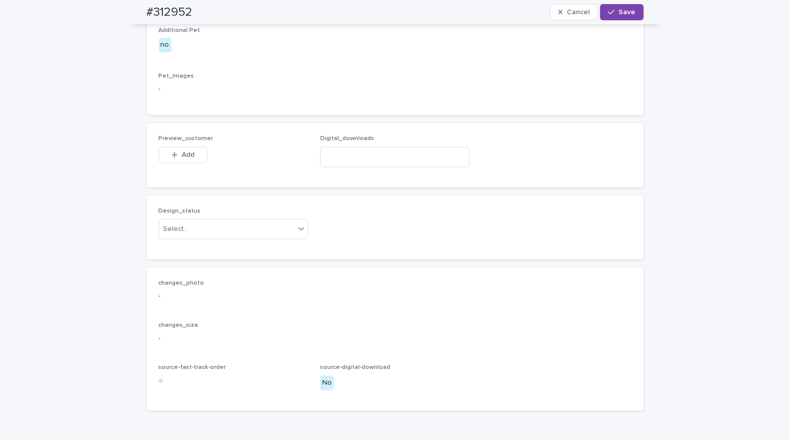
scroll to position [765, 0]
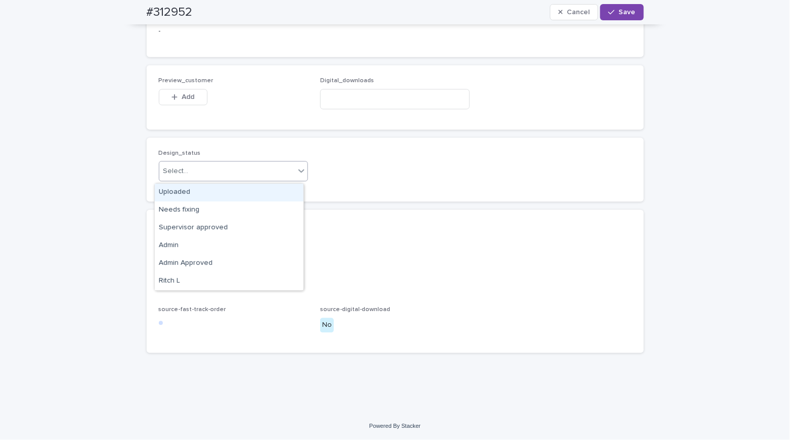
click at [187, 177] on div "Select..." at bounding box center [227, 171] width 136 height 17
click at [181, 194] on div "Uploaded" at bounding box center [229, 193] width 149 height 18
click at [186, 102] on button "Add" at bounding box center [183, 97] width 49 height 16
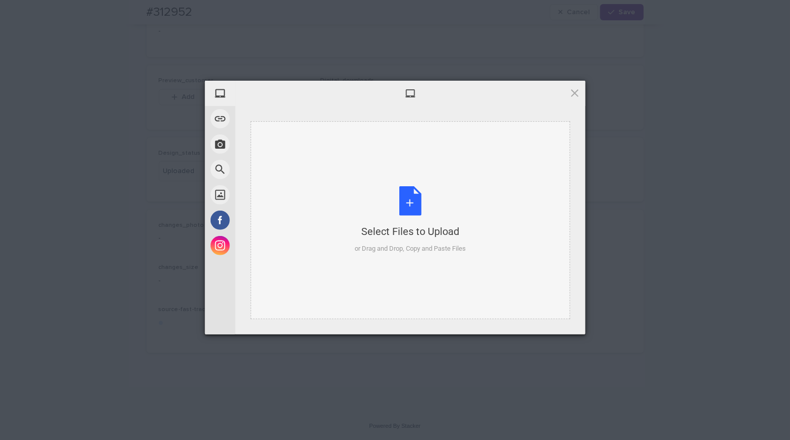
click at [413, 195] on div "Select Files to Upload or Drag and Drop, Copy and Paste Files" at bounding box center [410, 220] width 111 height 68
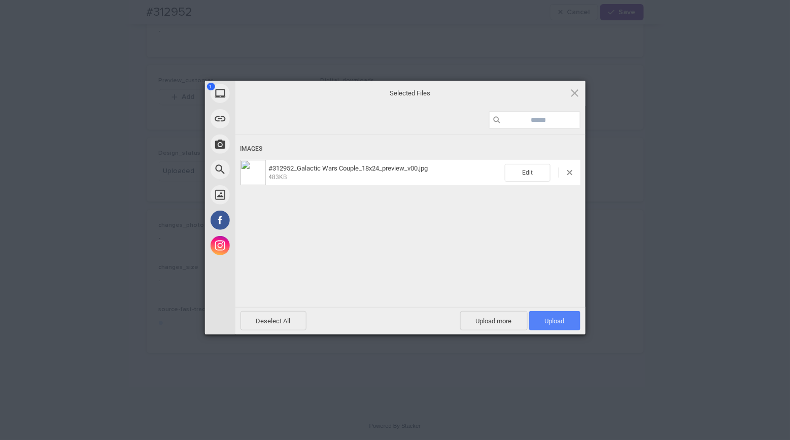
click at [553, 322] on span "Upload 1" at bounding box center [555, 321] width 20 height 8
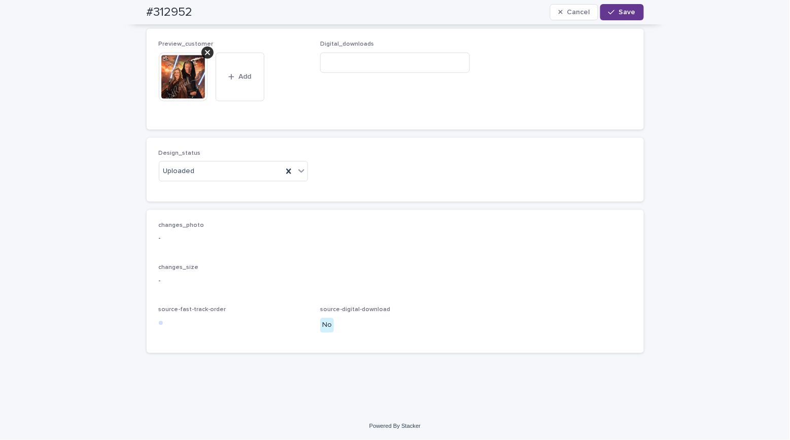
click at [619, 14] on span "Save" at bounding box center [627, 12] width 17 height 7
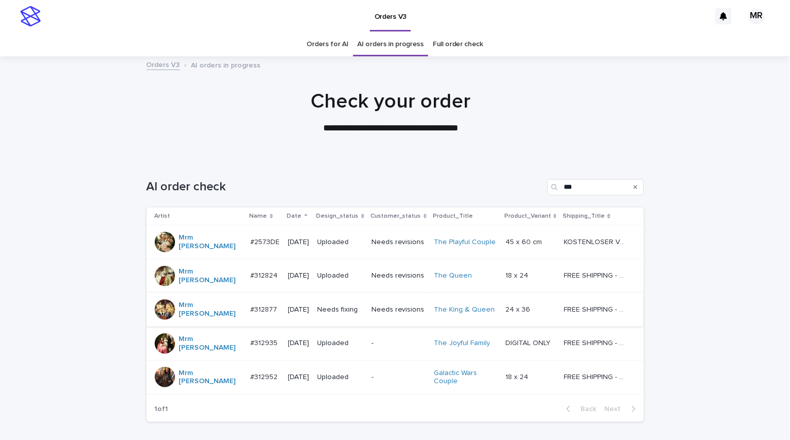
scroll to position [49, 0]
